Goal: Information Seeking & Learning: Learn about a topic

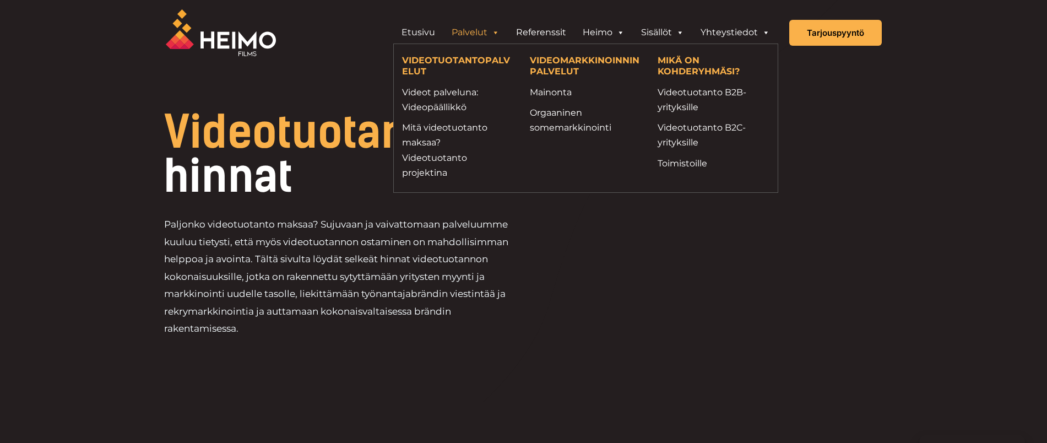
click at [325, 132] on span "Videotuotannon" at bounding box center [324, 132] width 321 height 53
click at [432, 137] on link "Mitä videotuotanto maksaa? Videotuotanto projektina" at bounding box center [457, 150] width 111 height 60
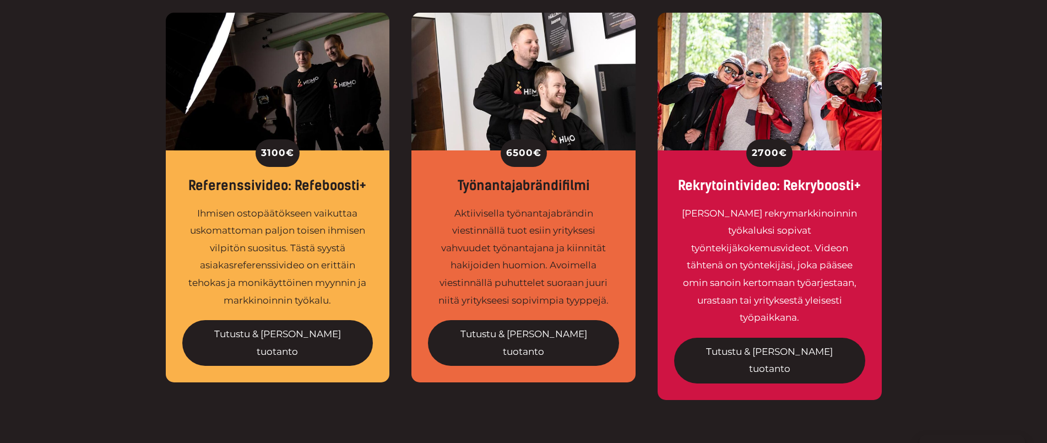
scroll to position [413, 0]
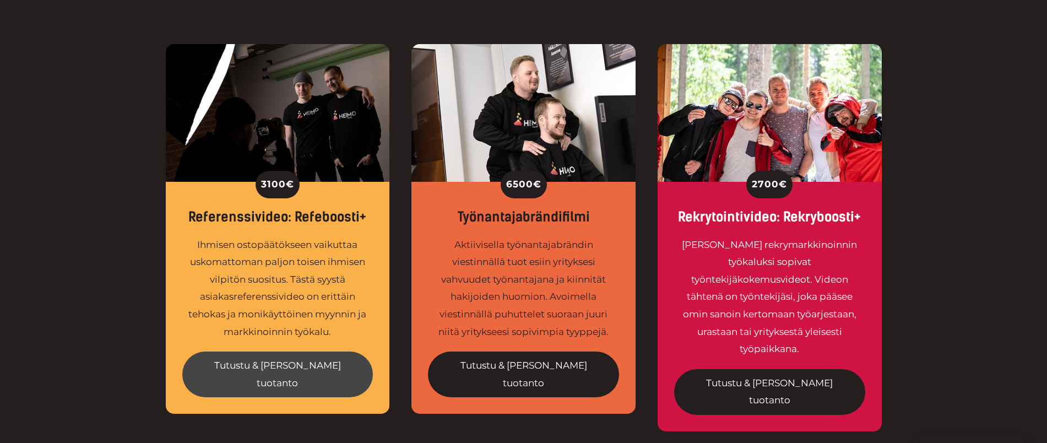
click at [257, 361] on link "Tutustu & [PERSON_NAME] tuotanto" at bounding box center [277, 374] width 191 height 46
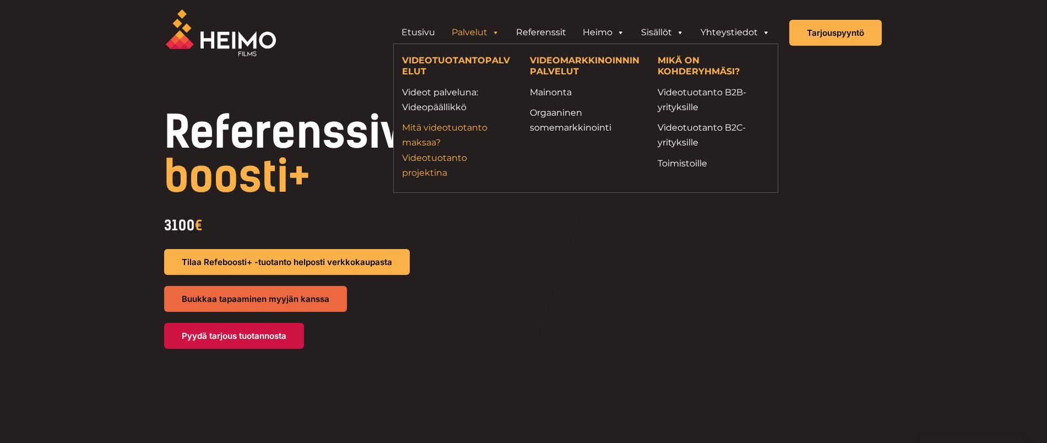
click at [431, 140] on link "Mitä videotuotanto maksaa? Videotuotanto projektina" at bounding box center [457, 150] width 111 height 60
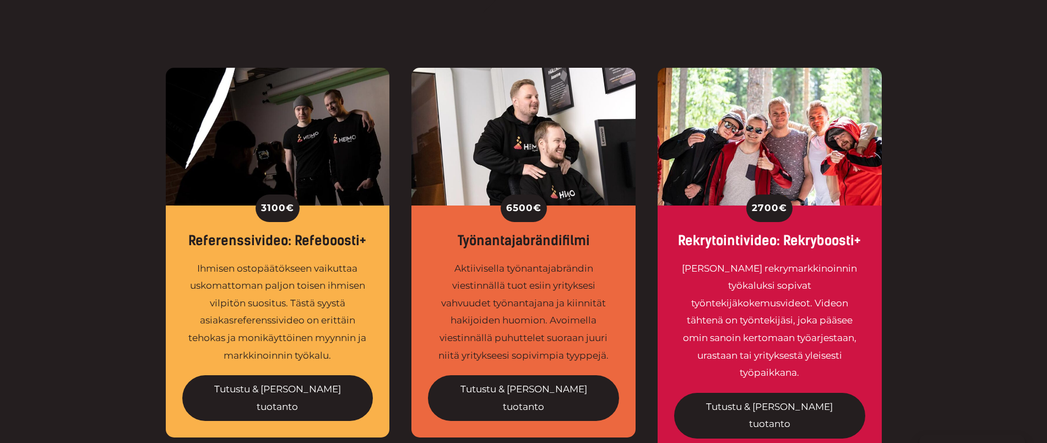
scroll to position [413, 0]
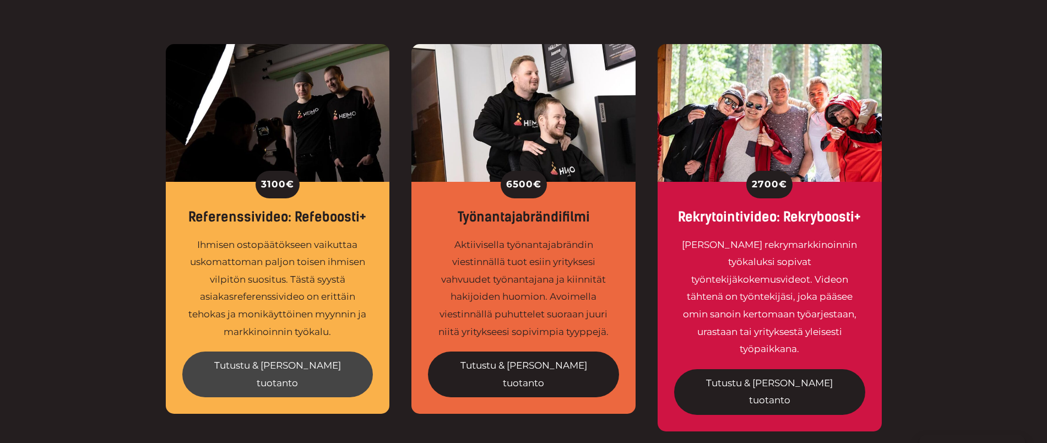
click at [299, 366] on link "Tutustu & [PERSON_NAME] tuotanto" at bounding box center [277, 374] width 191 height 46
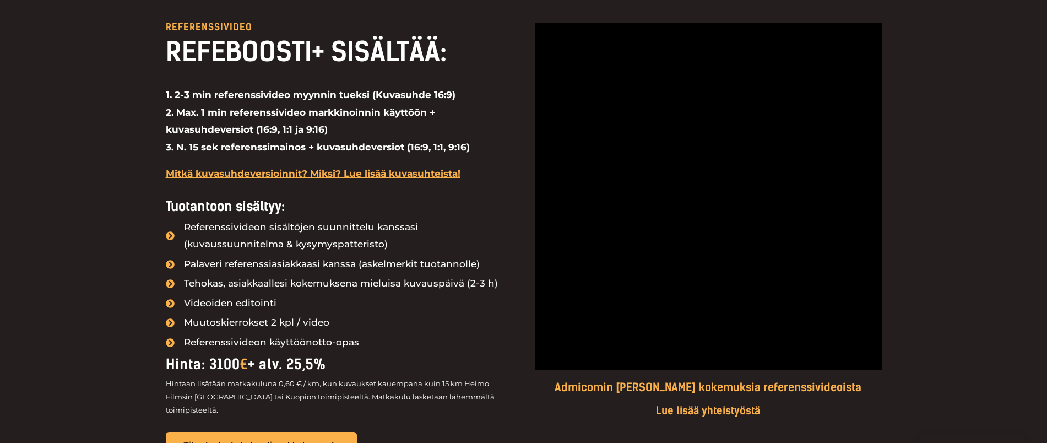
scroll to position [964, 0]
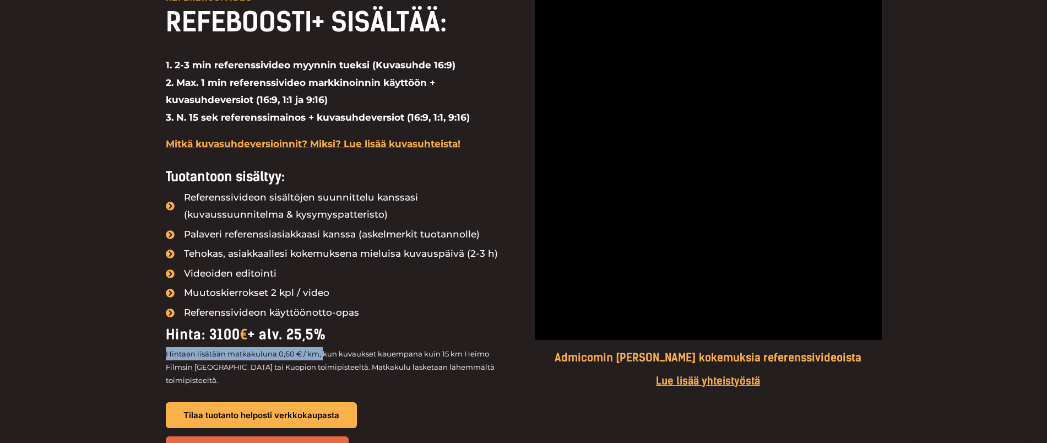
drag, startPoint x: 320, startPoint y: 353, endPoint x: 132, endPoint y: 359, distance: 188.5
click at [132, 359] on div "Referenssivideo REFEBOOSTI+ SISÄLTÄÄ: 1. 2-3 min referenssivideo myynnin tueksi…" at bounding box center [523, 245] width 1047 height 614
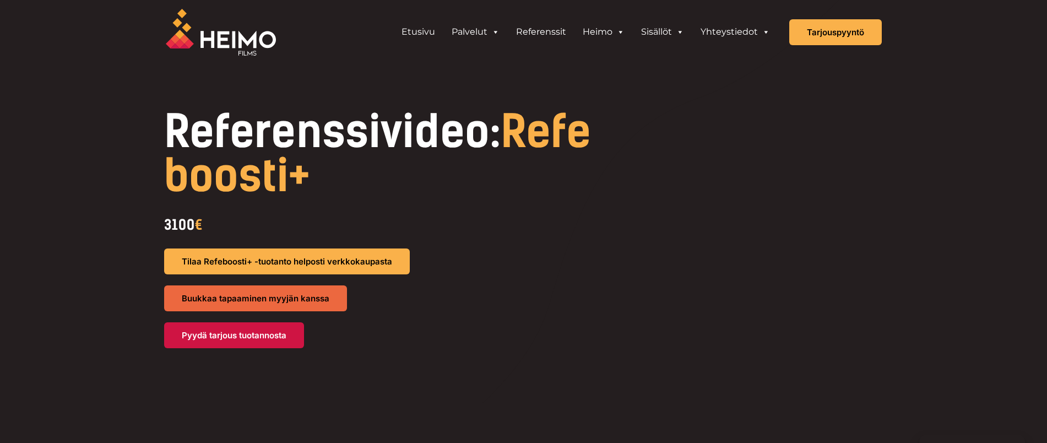
scroll to position [0, 0]
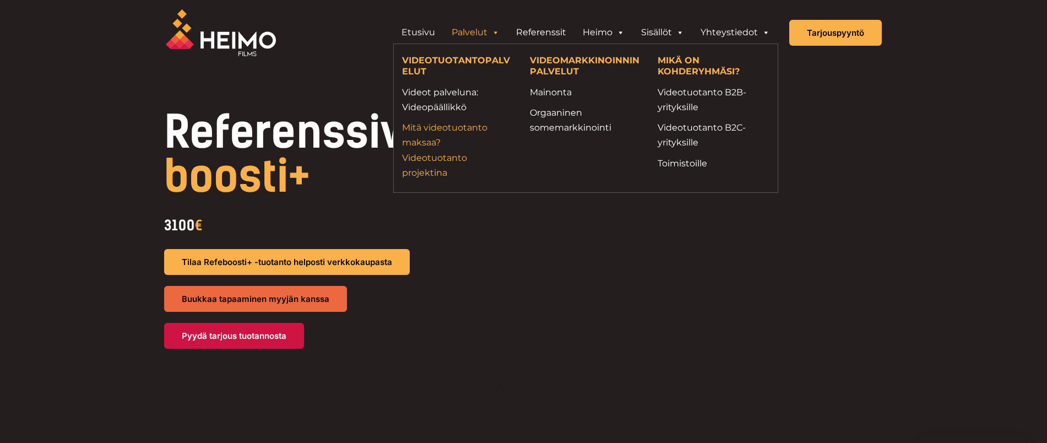
click at [439, 128] on link "Mitä videotuotanto maksaa? Videotuotanto projektina" at bounding box center [457, 150] width 111 height 60
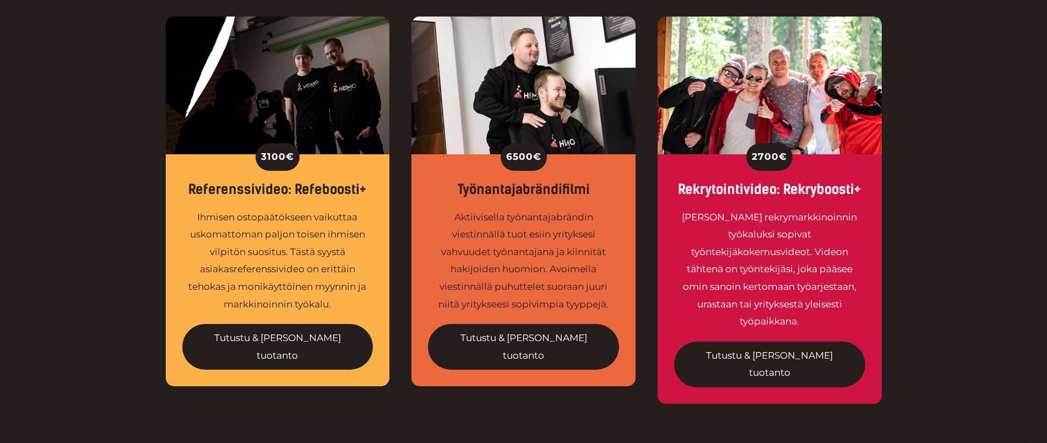
scroll to position [551, 0]
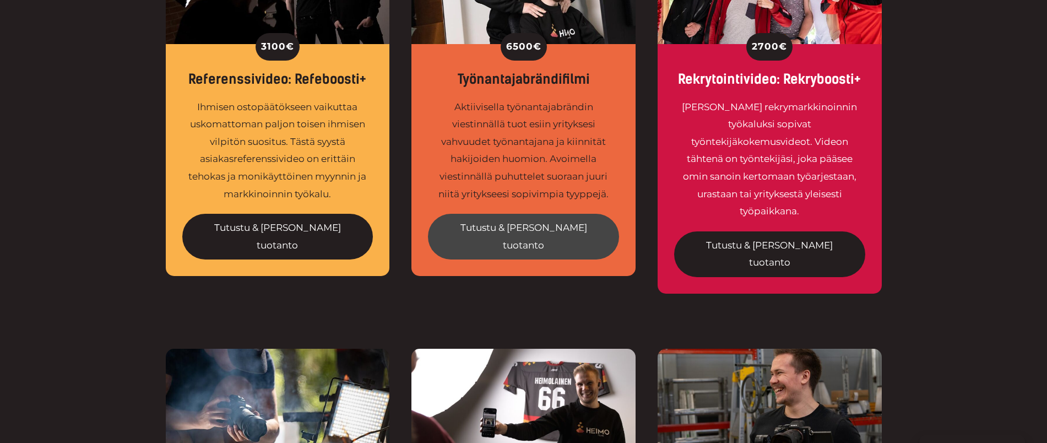
click at [527, 227] on link "Tutustu & [PERSON_NAME] tuotanto" at bounding box center [523, 237] width 191 height 46
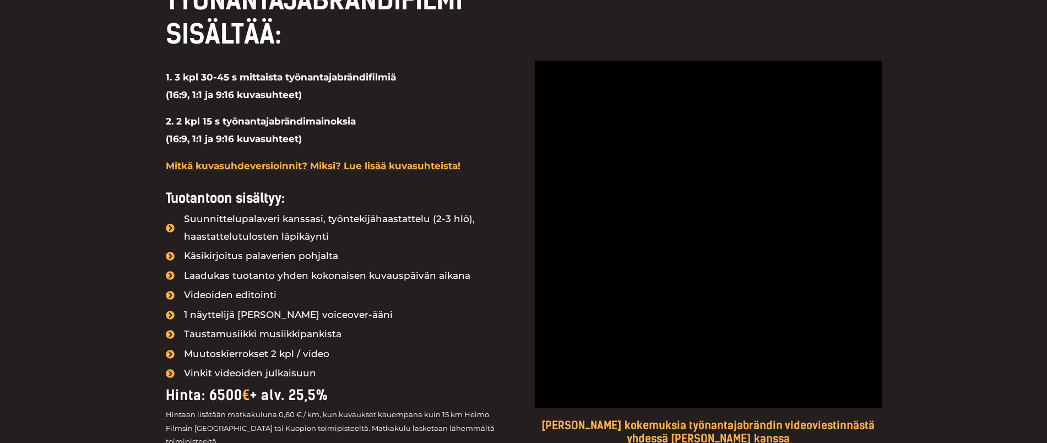
scroll to position [1102, 0]
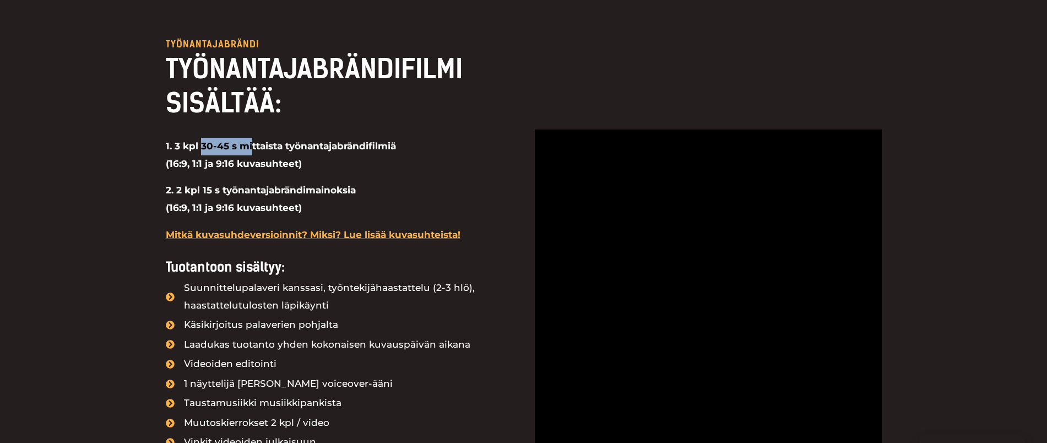
drag, startPoint x: 200, startPoint y: 153, endPoint x: 251, endPoint y: 154, distance: 50.7
click at [251, 154] on strong "1. 3 kpl 30-45 s mittaista työnantajabrändifilmiä (16:9, 1:1 ja 9:16 kuvasuhtee…" at bounding box center [281, 154] width 230 height 29
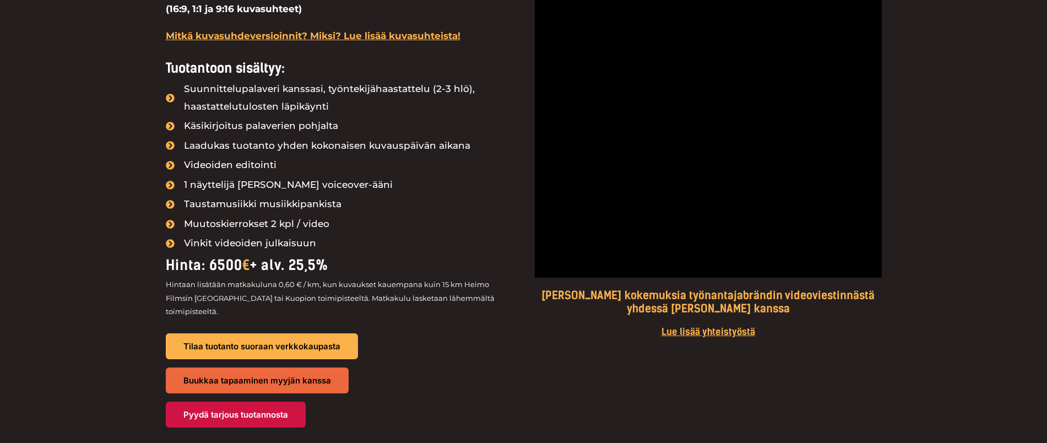
scroll to position [1308, 0]
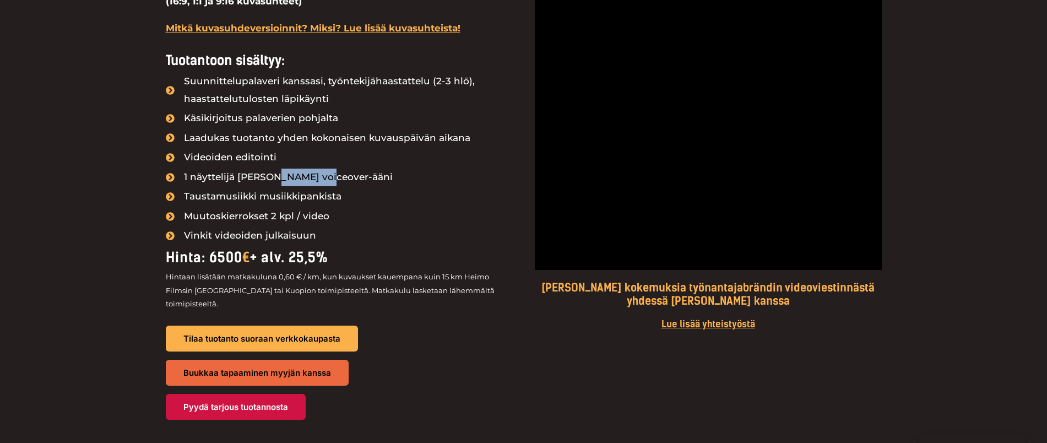
drag, startPoint x: 318, startPoint y: 186, endPoint x: 263, endPoint y: 186, distance: 55.1
click at [263, 186] on span "1 näyttelijä tai voiceover-ääni" at bounding box center [287, 178] width 212 height 18
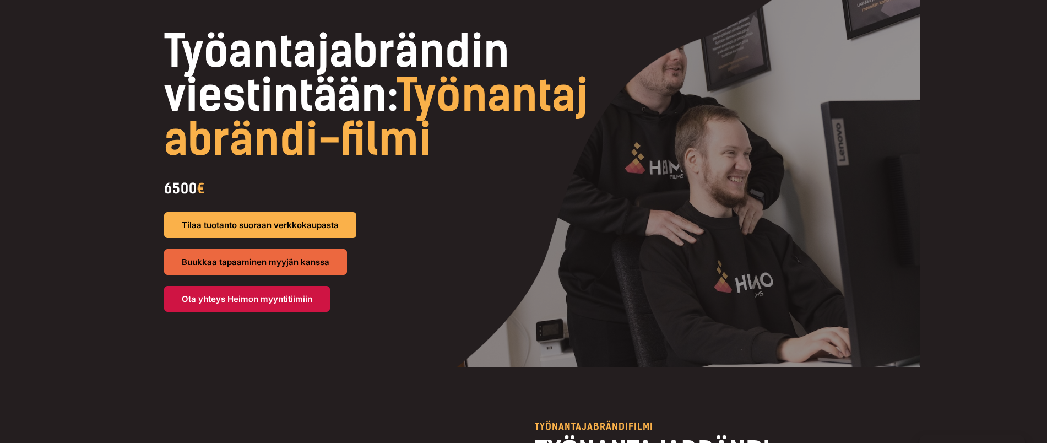
scroll to position [0, 0]
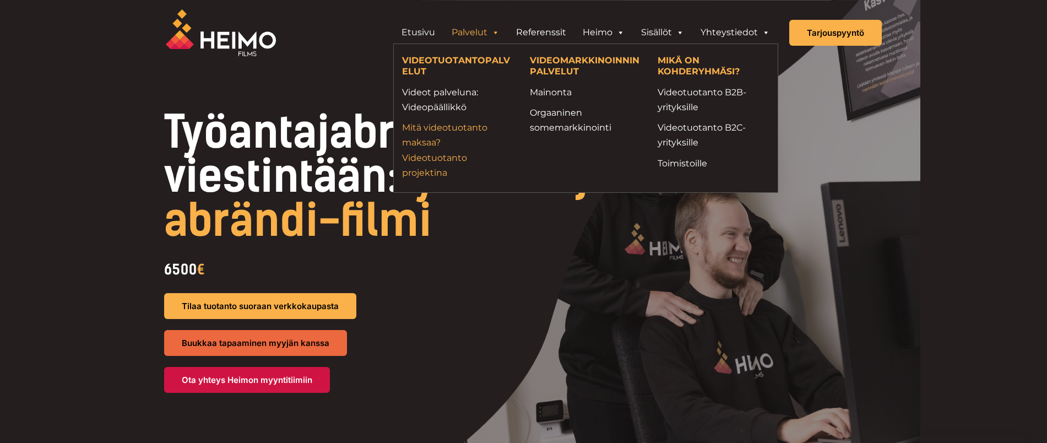
click at [433, 136] on link "Mitä videotuotanto maksaa? Videotuotanto projektina" at bounding box center [457, 150] width 111 height 60
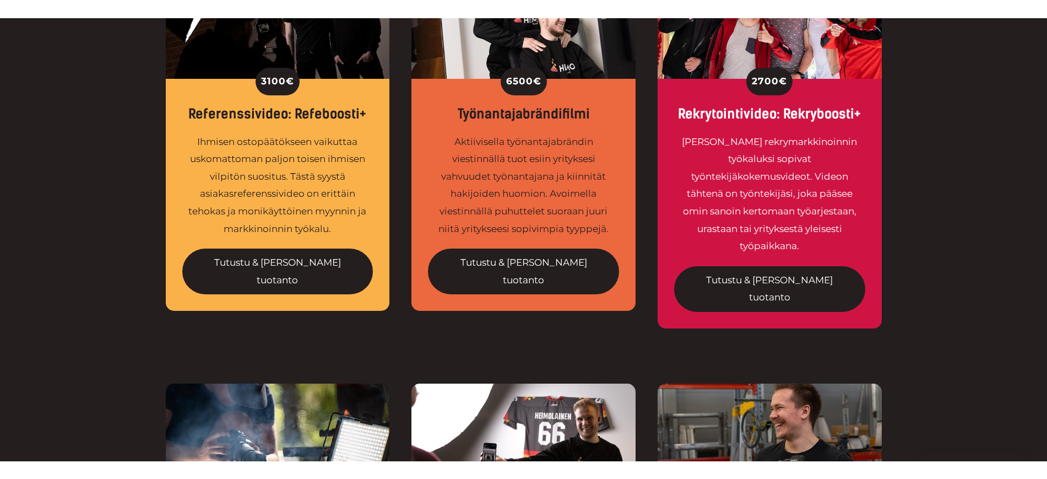
scroll to position [413, 0]
